Goal: Task Accomplishment & Management: Manage account settings

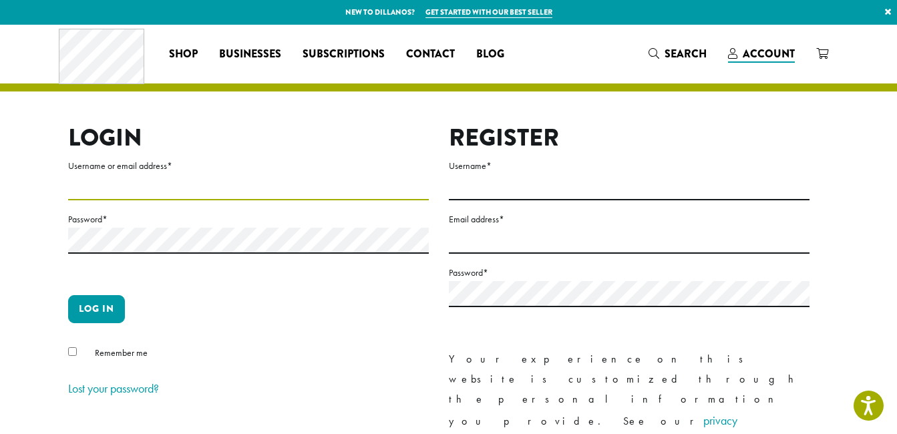
click at [170, 186] on input "Username or email address *" at bounding box center [248, 187] width 361 height 26
type input "**********"
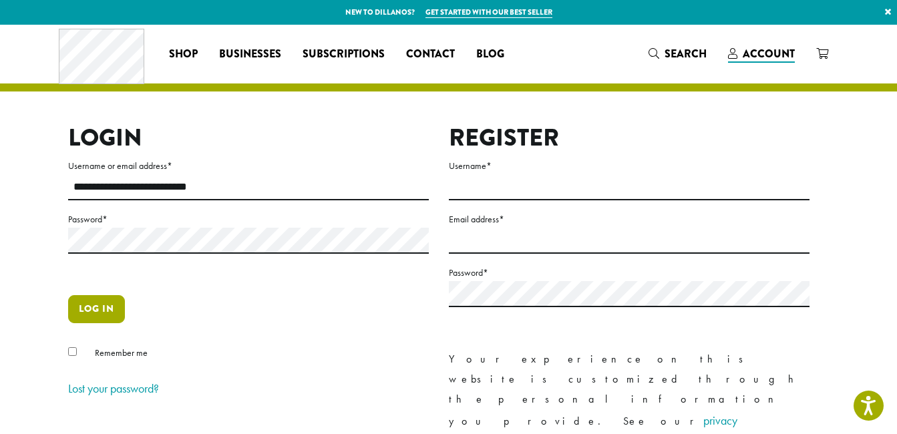
click at [87, 303] on button "Log in" at bounding box center [96, 309] width 57 height 28
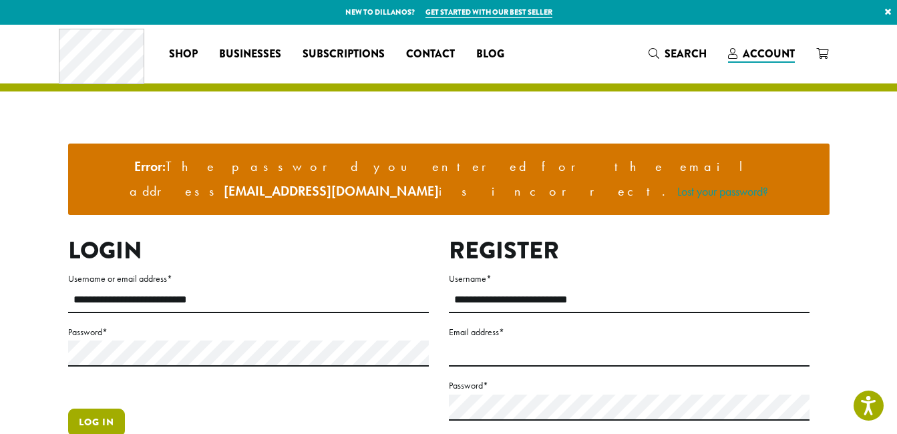
click at [112, 409] on button "Log in" at bounding box center [96, 423] width 57 height 28
click at [97, 409] on button "Log in" at bounding box center [96, 423] width 57 height 28
click at [742, 184] on link "Lost your password?" at bounding box center [722, 191] width 91 height 15
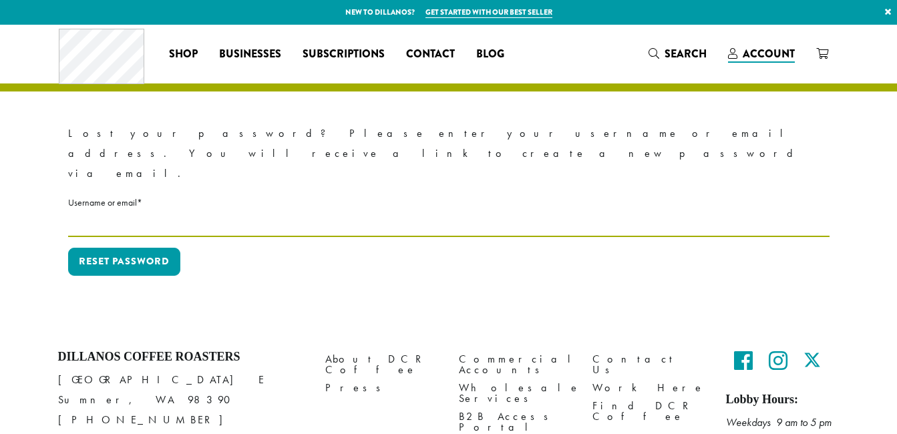
click at [235, 211] on input "Username or email * Required" at bounding box center [448, 224] width 761 height 26
type input "**********"
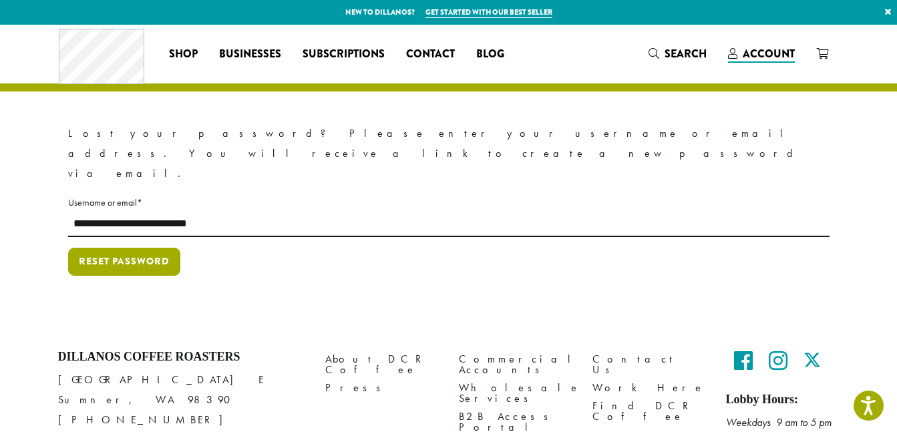
click at [122, 248] on button "Reset password" at bounding box center [124, 262] width 112 height 28
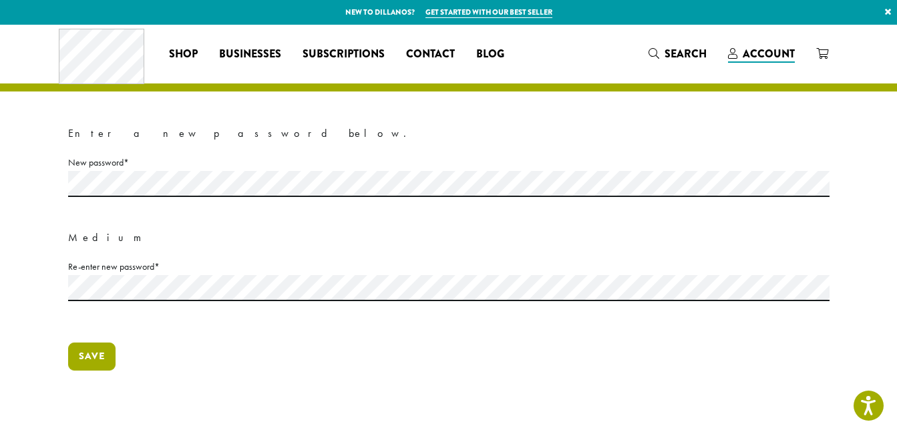
click at [86, 354] on button "Save" at bounding box center [91, 357] width 47 height 28
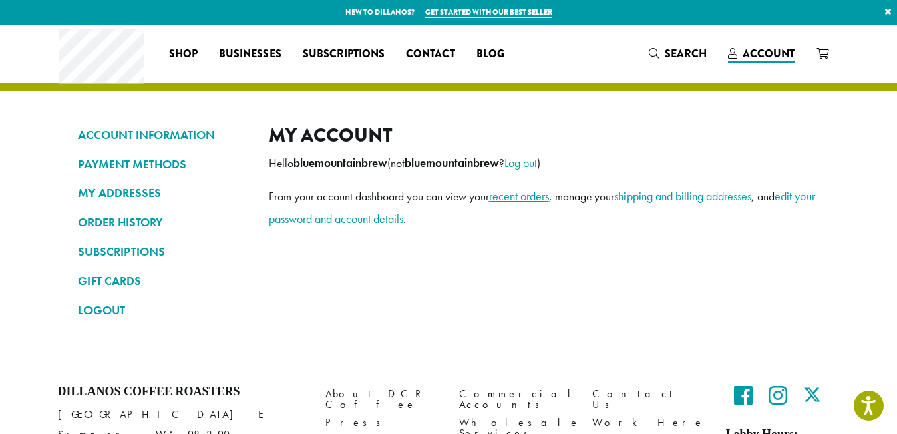
click at [527, 194] on link "recent orders" at bounding box center [519, 195] width 60 height 15
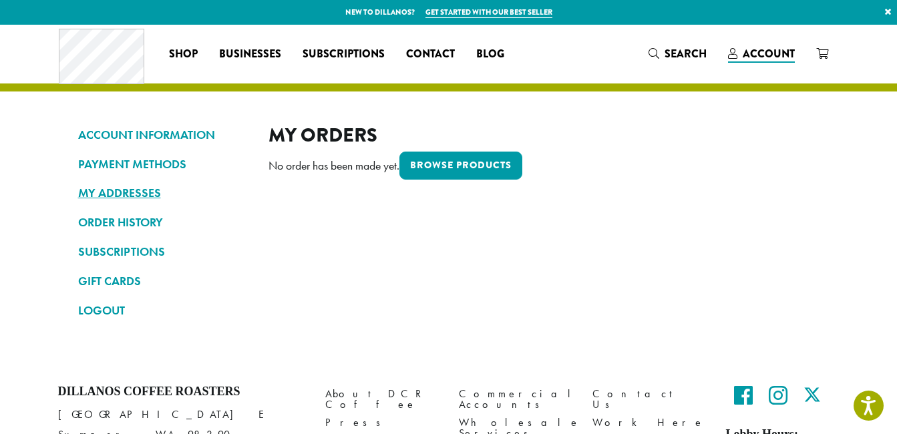
click at [131, 202] on link "MY ADDRESSES" at bounding box center [163, 193] width 170 height 23
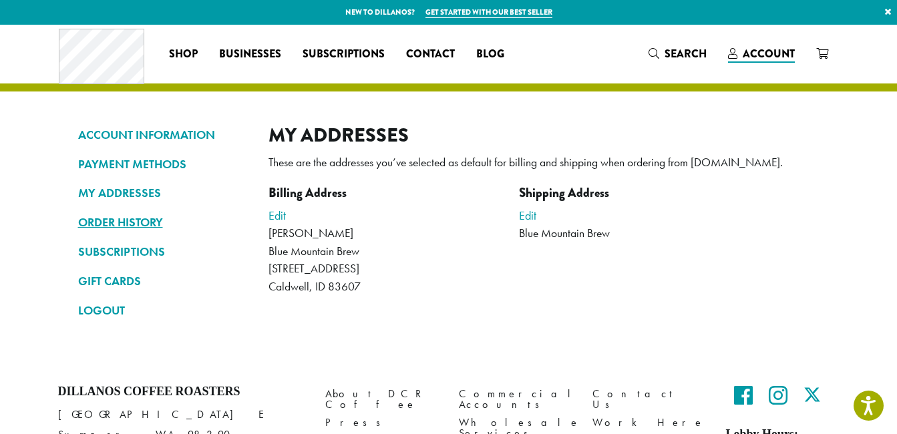
click at [135, 220] on link "ORDER HISTORY" at bounding box center [163, 222] width 170 height 23
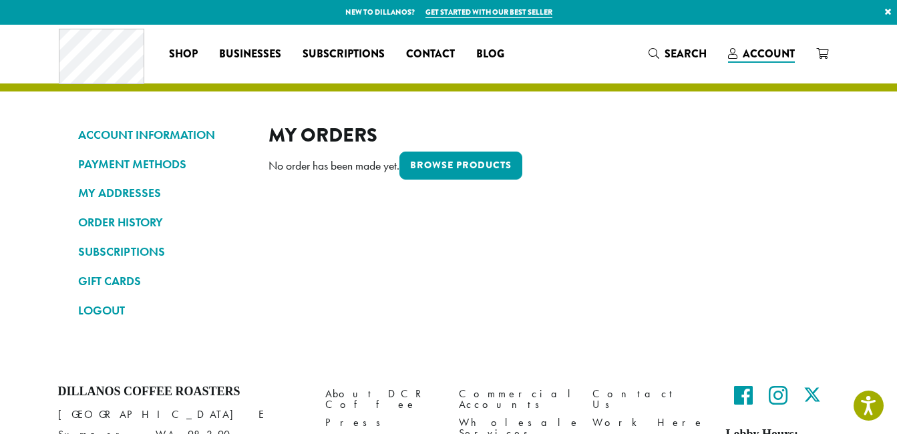
click at [135, 220] on link "ORDER HISTORY" at bounding box center [163, 222] width 170 height 23
click at [242, 54] on span "Businesses" at bounding box center [250, 54] width 62 height 17
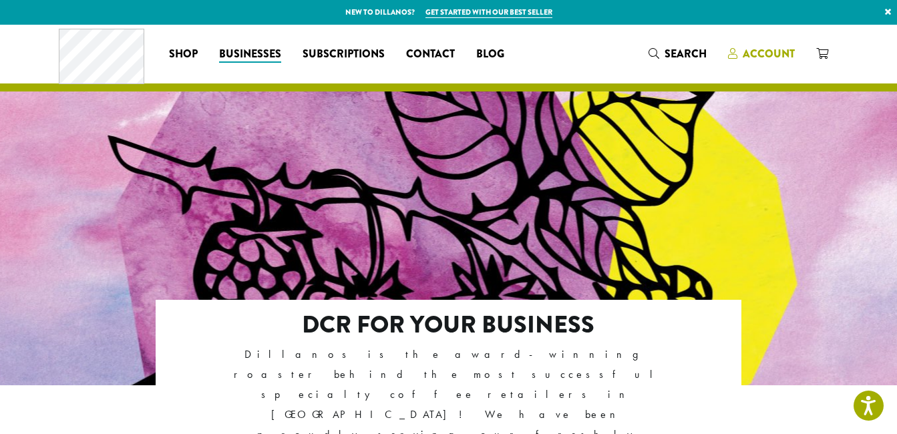
click at [779, 59] on span "Account" at bounding box center [769, 53] width 52 height 15
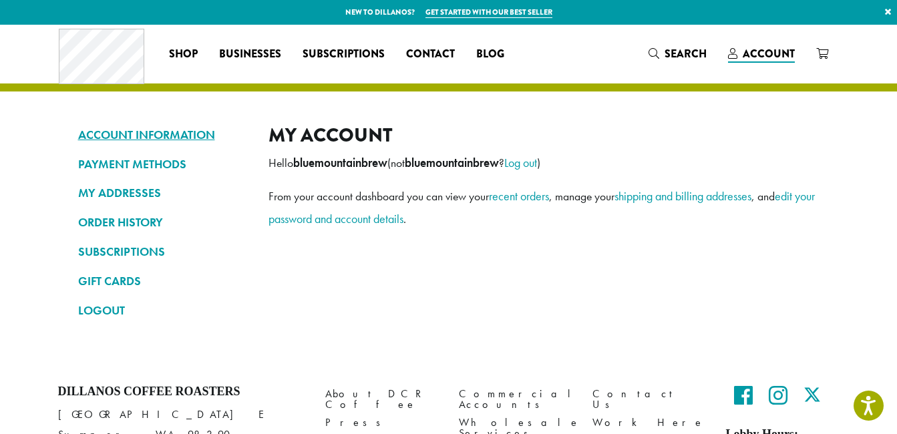
click at [145, 131] on link "ACCOUNT INFORMATION" at bounding box center [163, 135] width 170 height 23
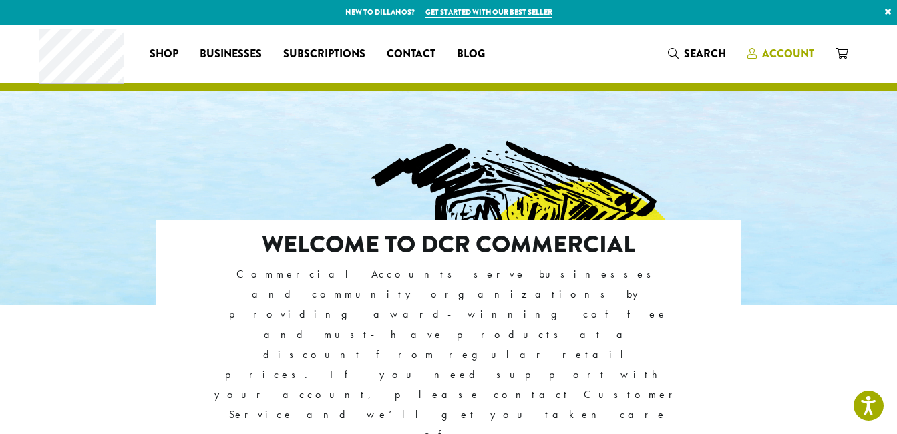
click at [763, 53] on span "Account" at bounding box center [788, 53] width 52 height 15
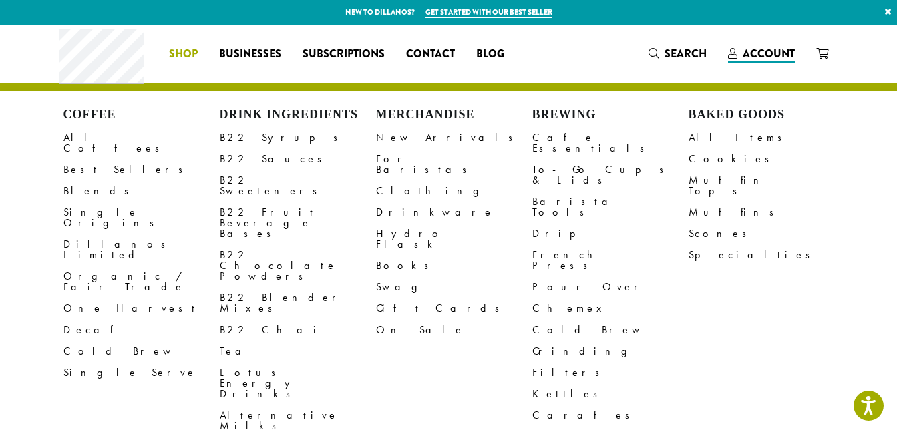
click at [178, 53] on span "Shop" at bounding box center [183, 54] width 29 height 17
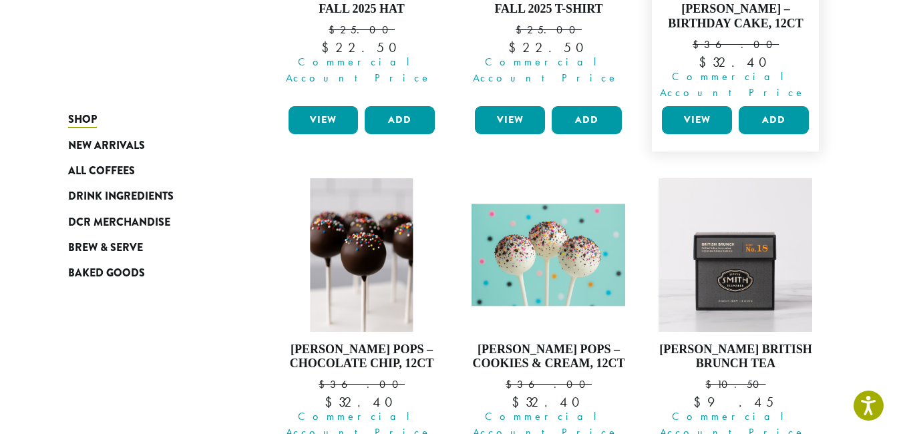
scroll to position [802, 0]
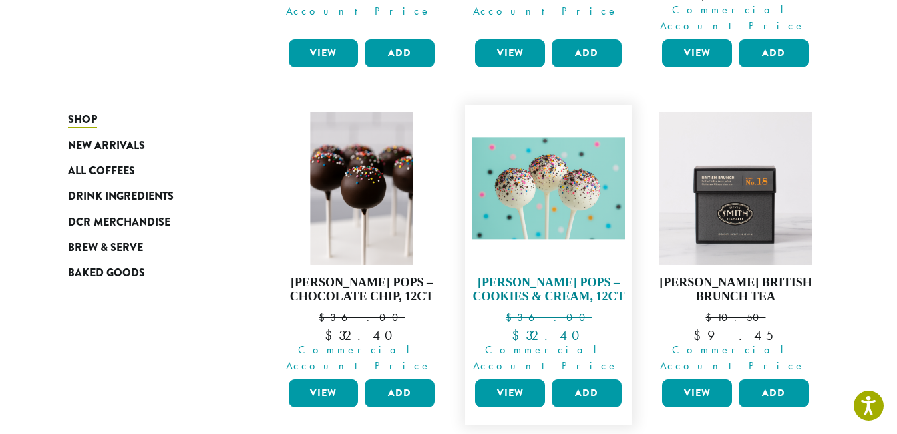
click at [548, 188] on img at bounding box center [549, 188] width 154 height 102
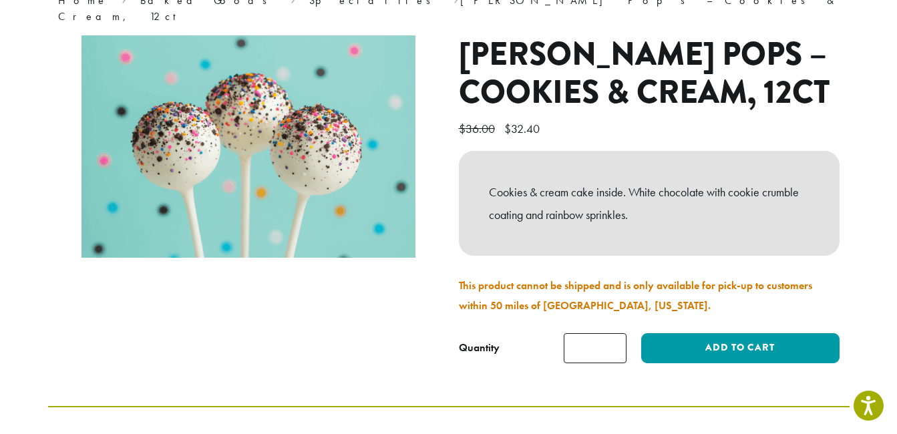
scroll to position [134, 0]
